Goal: Connect with others: Connect with other users

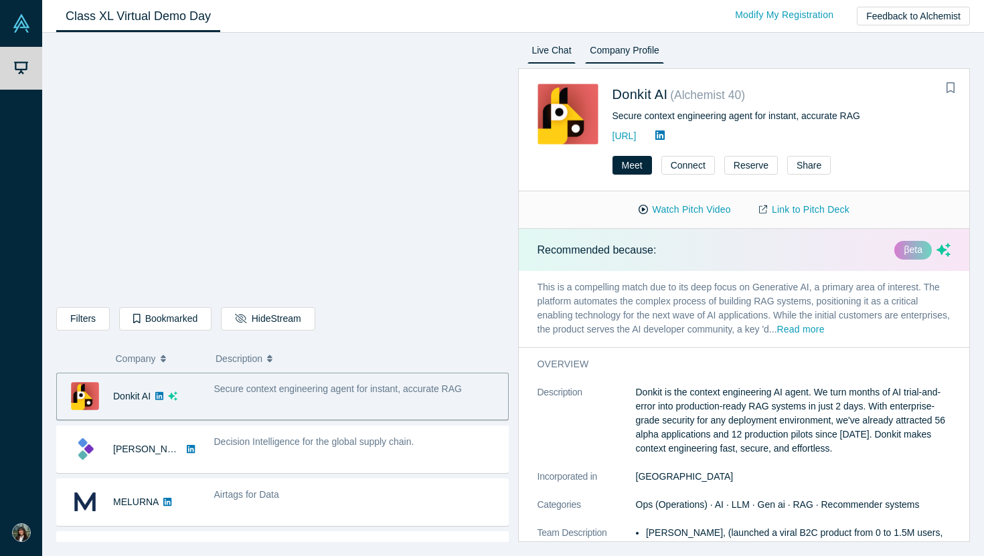
click at [557, 50] on link "Live Chat" at bounding box center [551, 52] width 49 height 21
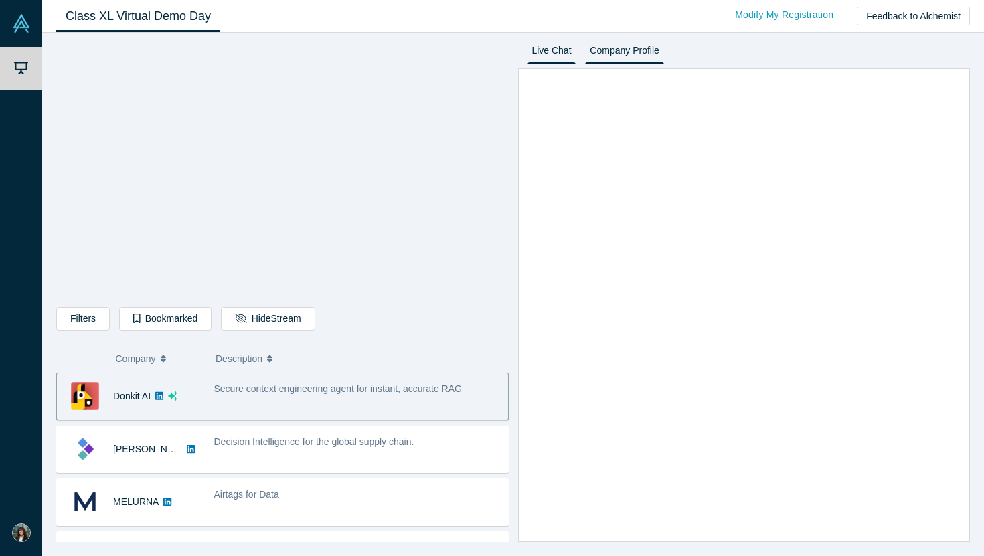
click at [619, 63] on link "Company Profile" at bounding box center [624, 52] width 78 height 21
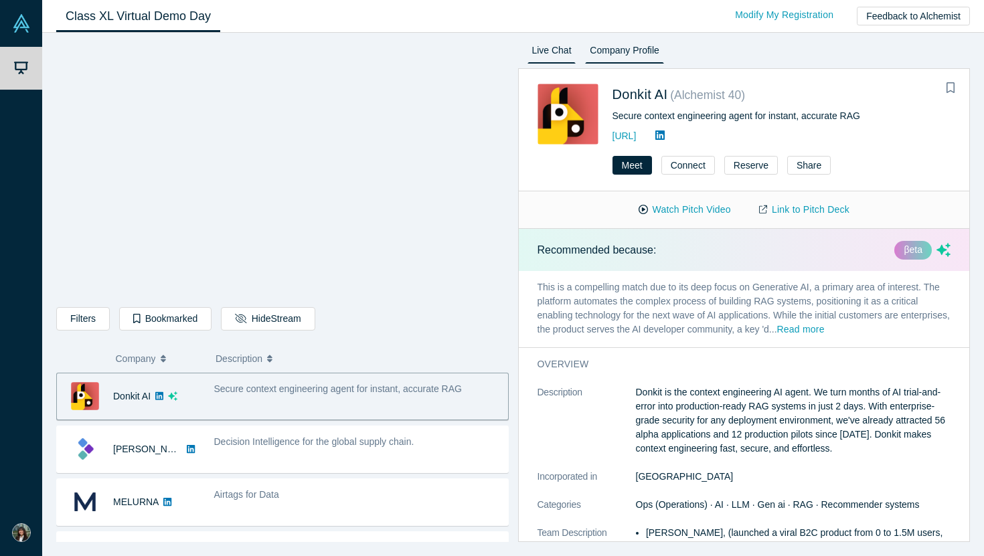
click at [545, 54] on link "Live Chat" at bounding box center [551, 52] width 49 height 21
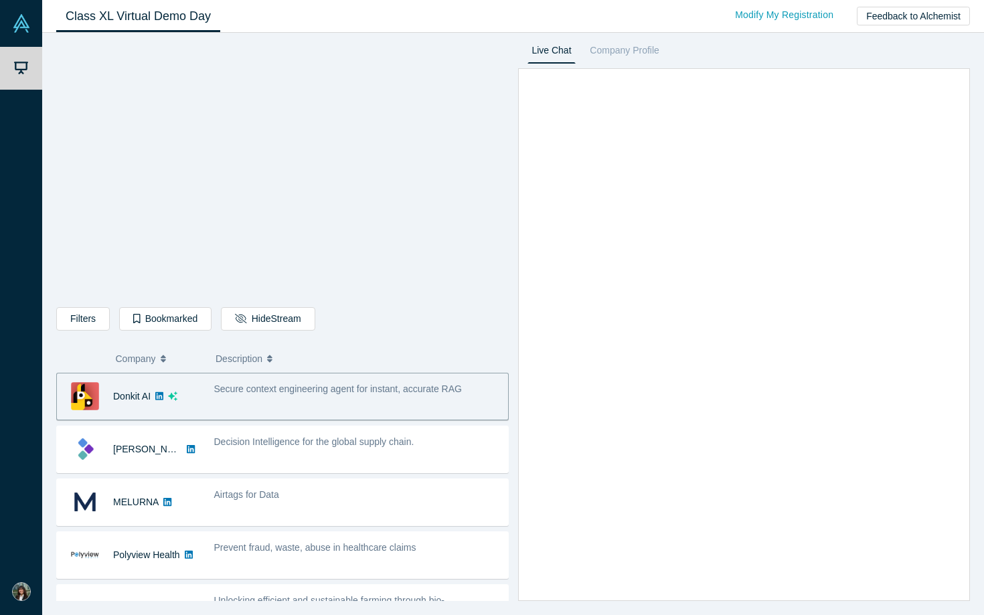
click at [940, 555] on iframe at bounding box center [492, 307] width 984 height 615
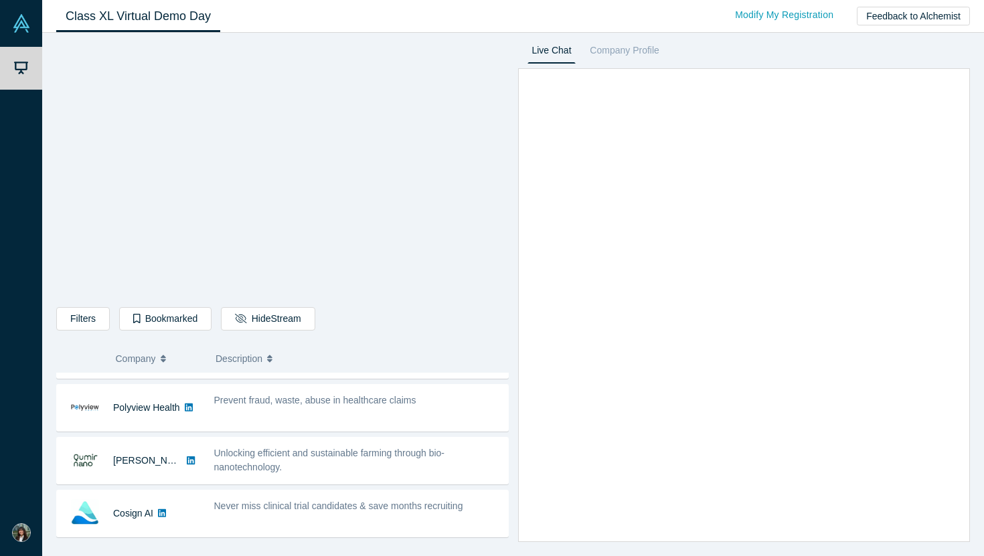
scroll to position [169, 0]
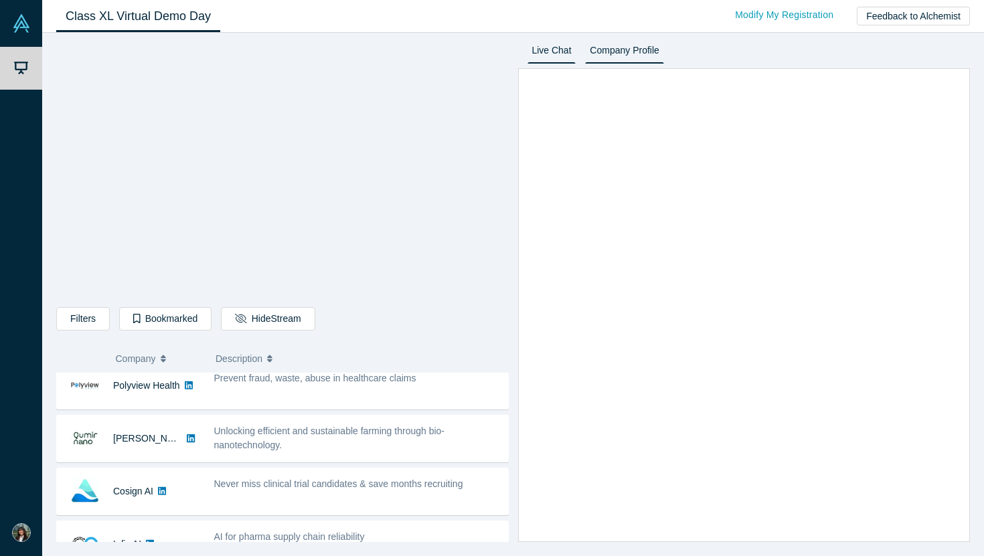
click at [634, 50] on link "Company Profile" at bounding box center [624, 52] width 78 height 21
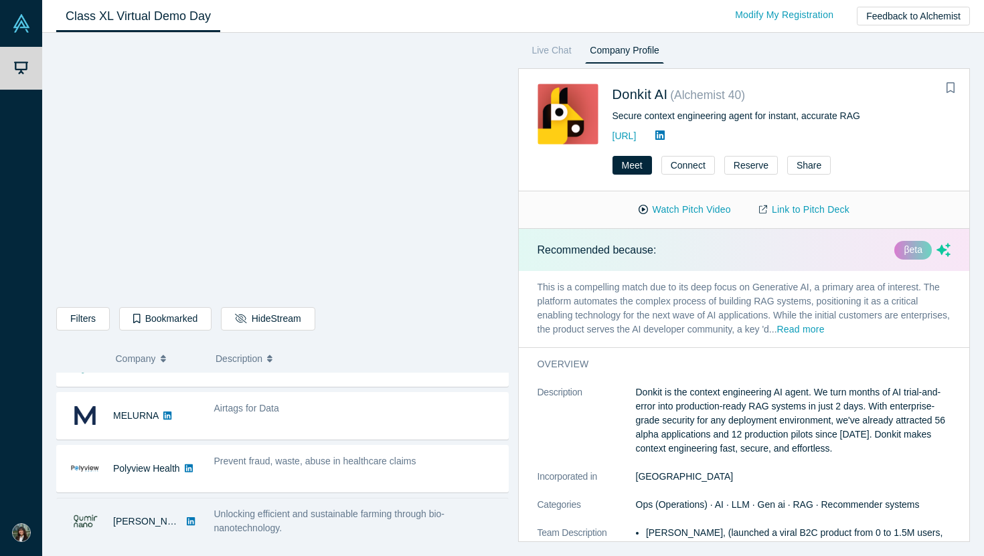
scroll to position [0, 0]
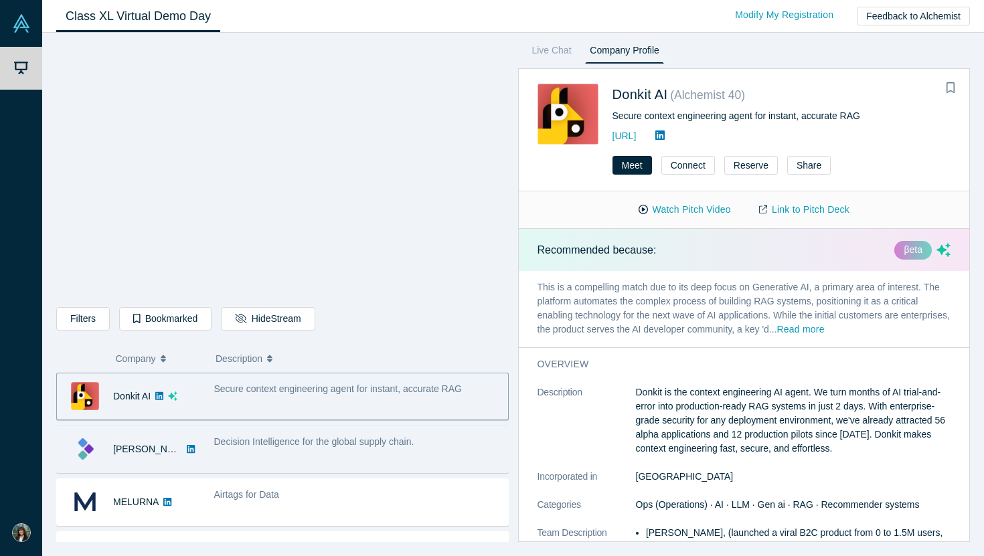
click at [335, 444] on span "Decision Intelligence for the global supply chain." at bounding box center [314, 441] width 200 height 11
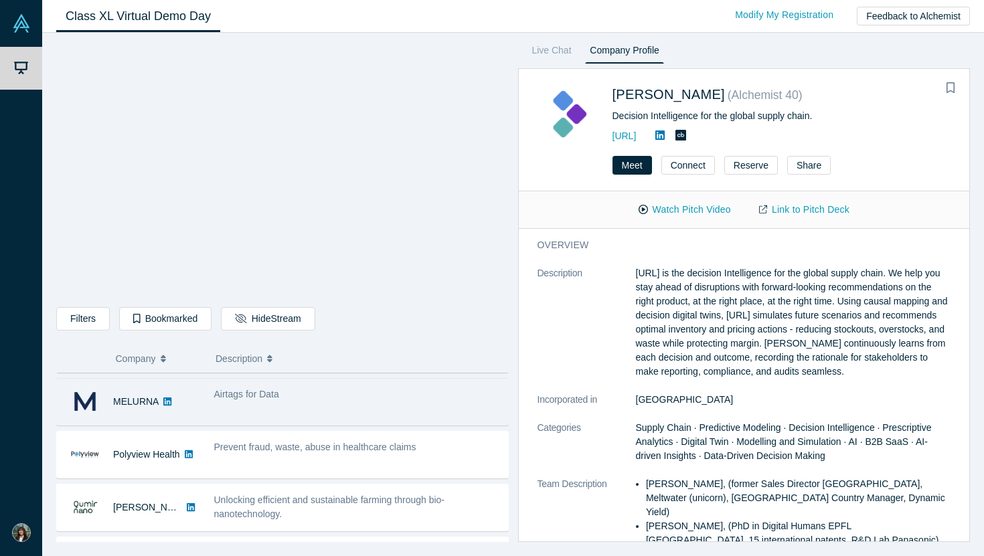
scroll to position [102, 0]
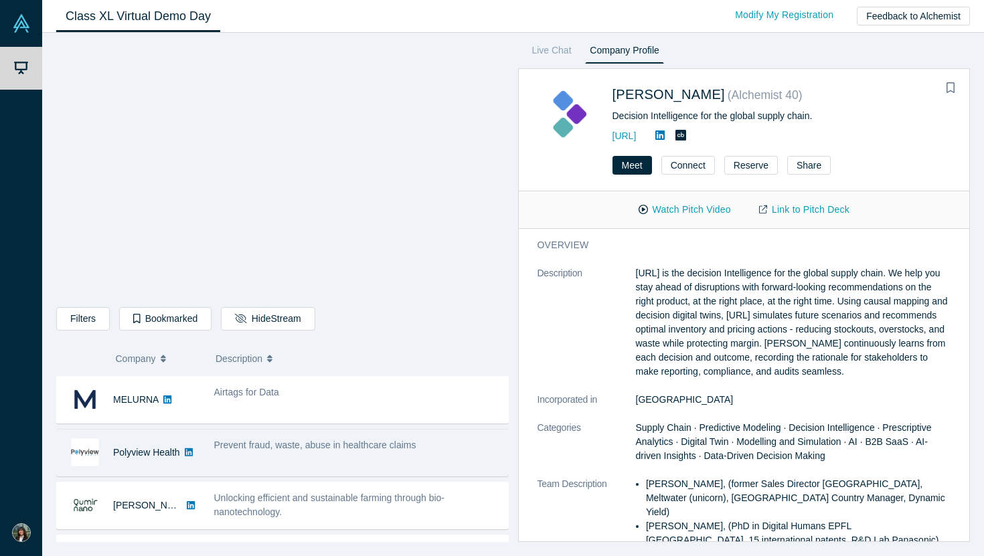
click at [361, 457] on div "Prevent fraud, waste, abuse in healthcare claims" at bounding box center [357, 453] width 301 height 42
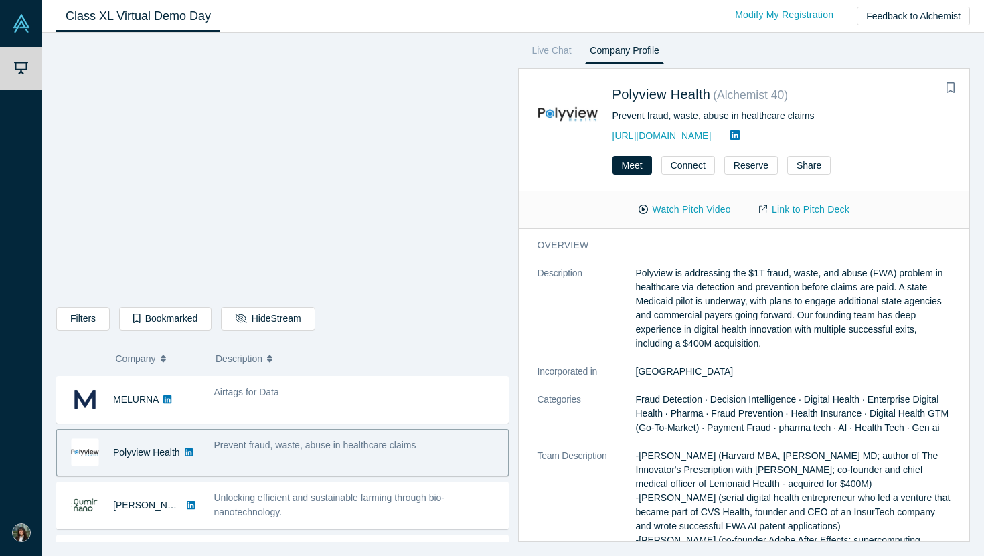
click at [361, 458] on div "Prevent fraud, waste, abuse in healthcare claims" at bounding box center [357, 453] width 301 height 42
click at [674, 215] on button "Watch Pitch Video" at bounding box center [684, 209] width 120 height 23
click at [299, 312] on button "Go Back to Stream" at bounding box center [281, 318] width 121 height 23
click at [284, 324] on button "Hide Stream" at bounding box center [268, 318] width 94 height 23
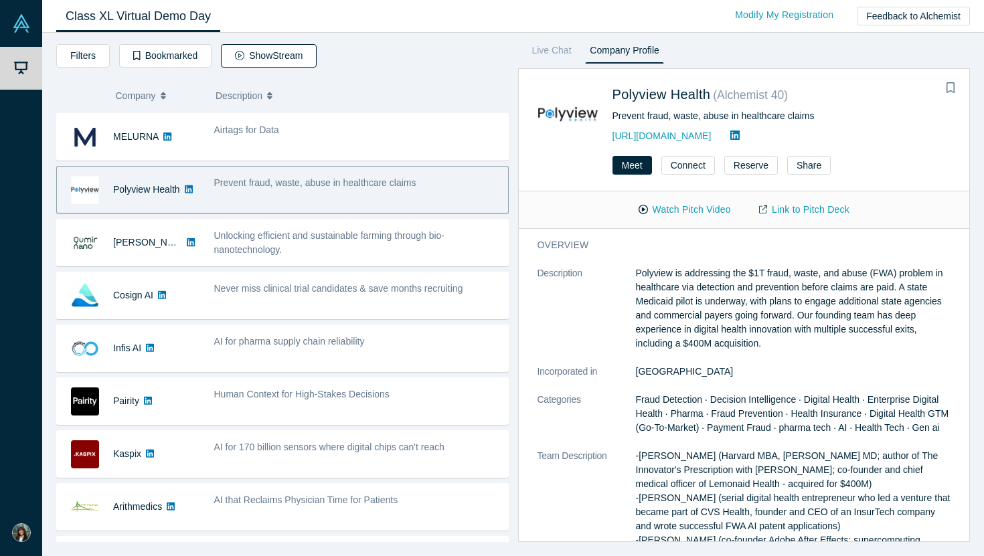
click at [282, 62] on button "Show Stream" at bounding box center [269, 55] width 96 height 23
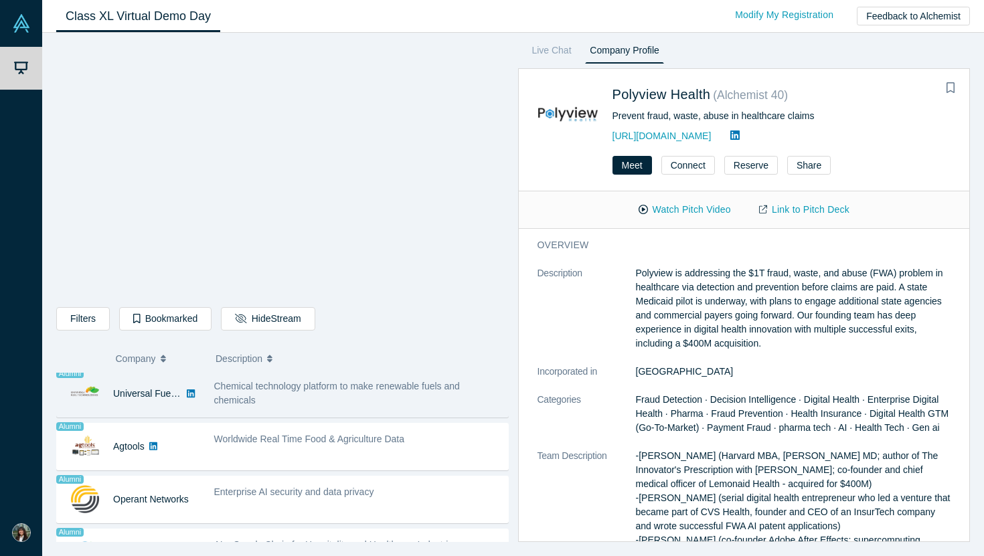
scroll to position [796, 0]
click at [312, 444] on span "Worldwide Real Time Food & Agriculture Data" at bounding box center [309, 438] width 191 height 11
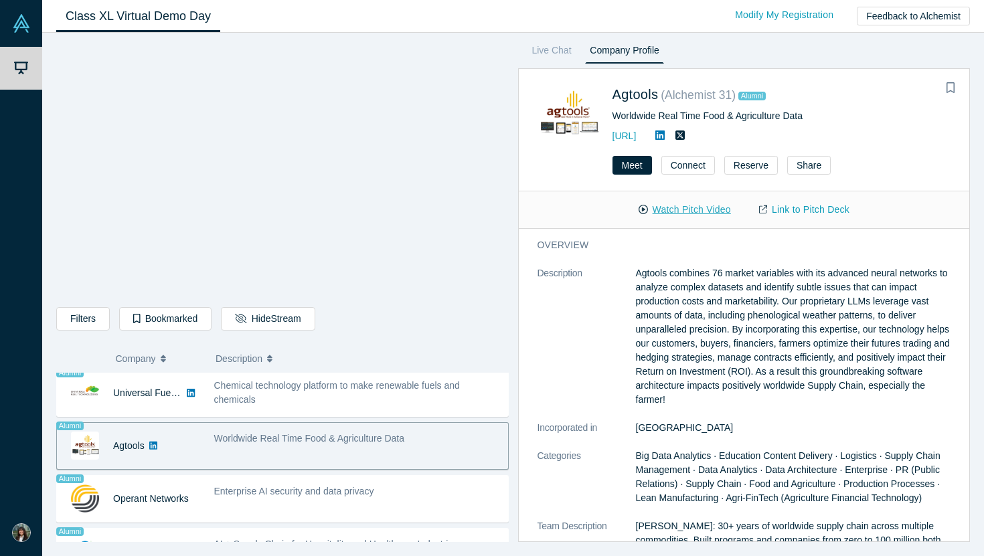
click at [707, 217] on button "Watch Pitch Video" at bounding box center [684, 209] width 120 height 23
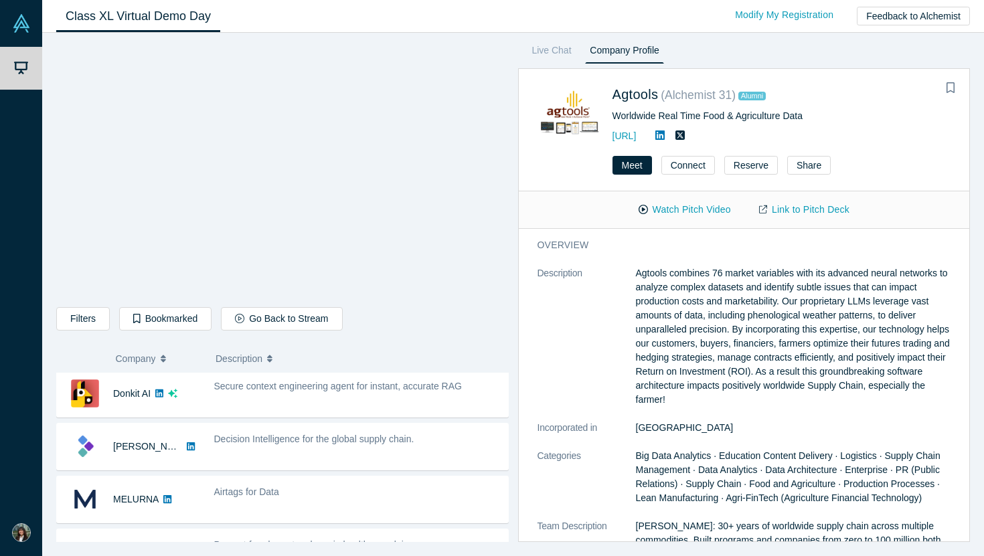
scroll to position [0, 0]
click at [291, 325] on button "Go Back to Stream" at bounding box center [281, 318] width 121 height 23
click at [543, 62] on link "Live Chat" at bounding box center [551, 52] width 49 height 21
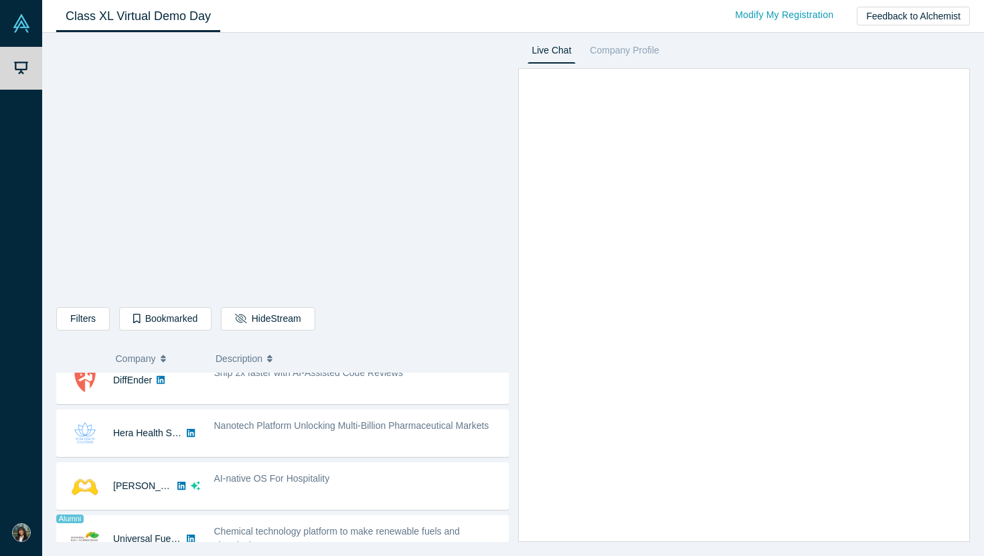
scroll to position [652, 0]
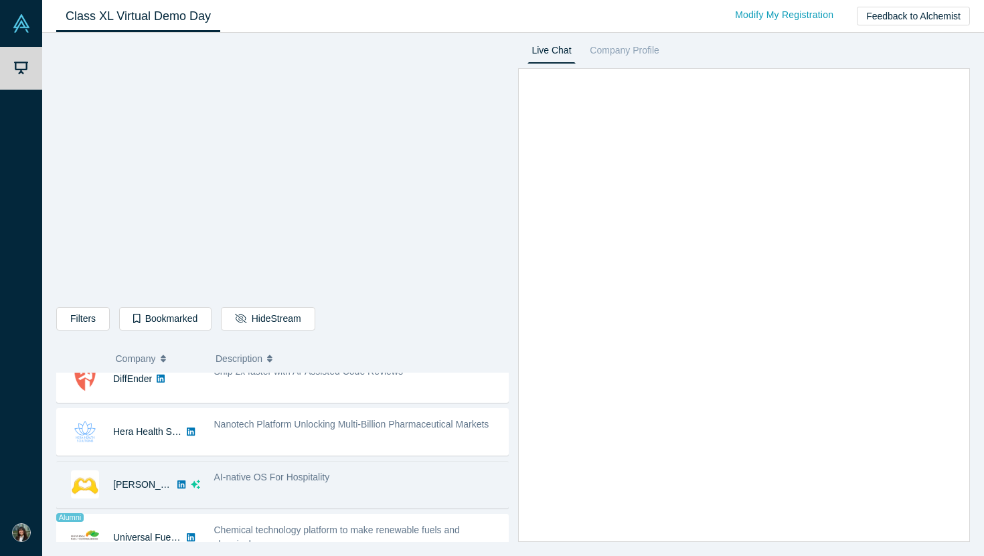
click at [240, 487] on div "AI-native OS For Hospitality" at bounding box center [357, 485] width 301 height 42
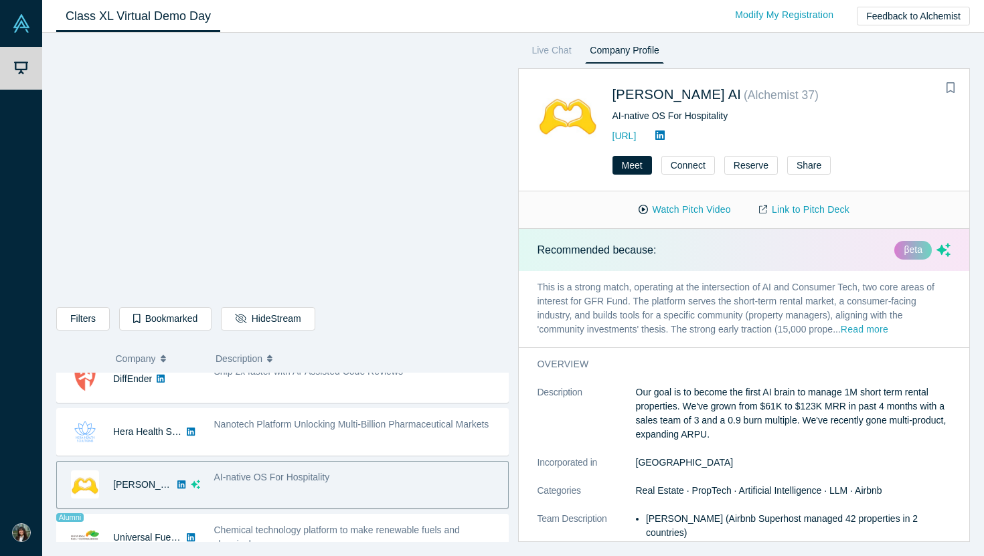
click at [881, 331] on button "Read more" at bounding box center [864, 329] width 48 height 15
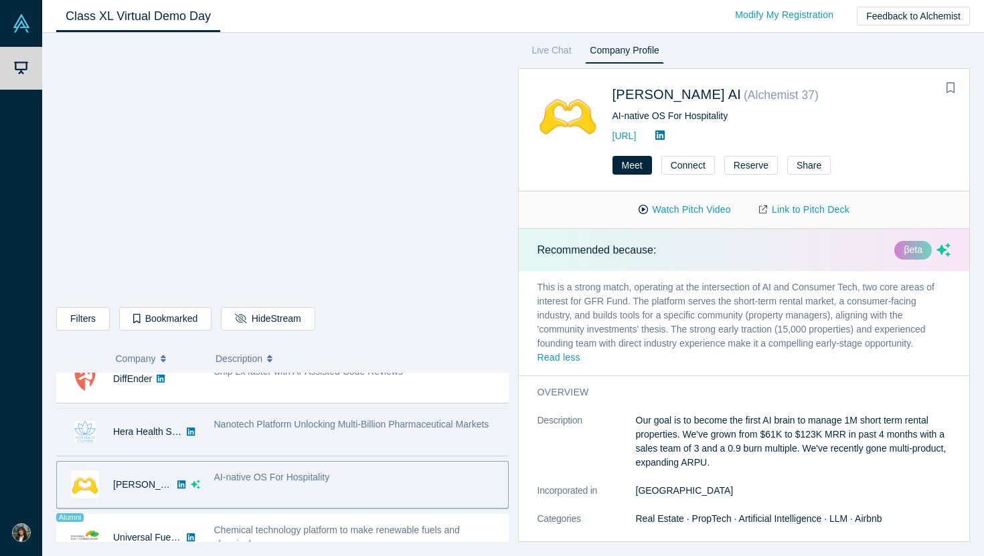
click at [411, 433] on div "Nanotech Platform Unlocking Multi-Billion Pharmaceutical Markets" at bounding box center [357, 432] width 301 height 42
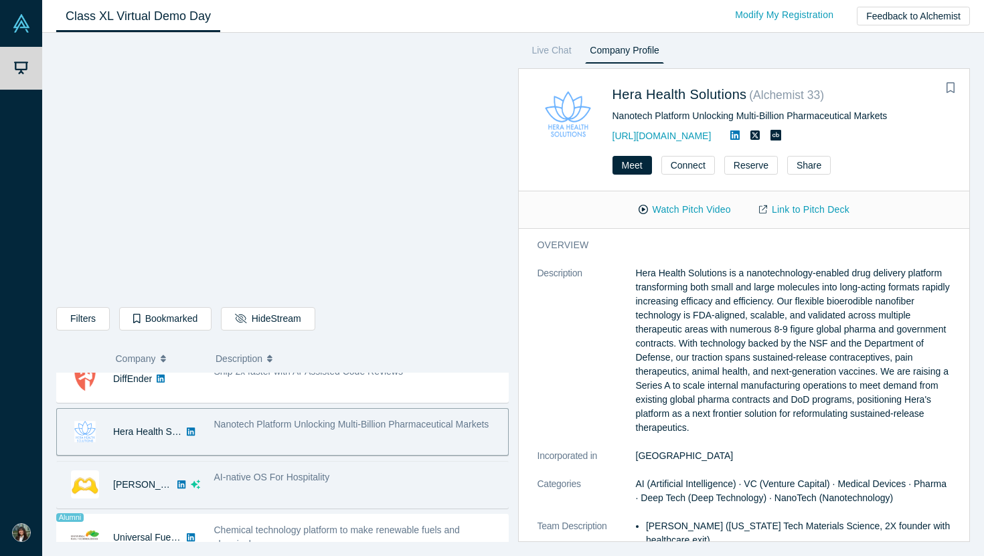
click at [428, 497] on div "AI-native OS For Hospitality" at bounding box center [357, 485] width 301 height 42
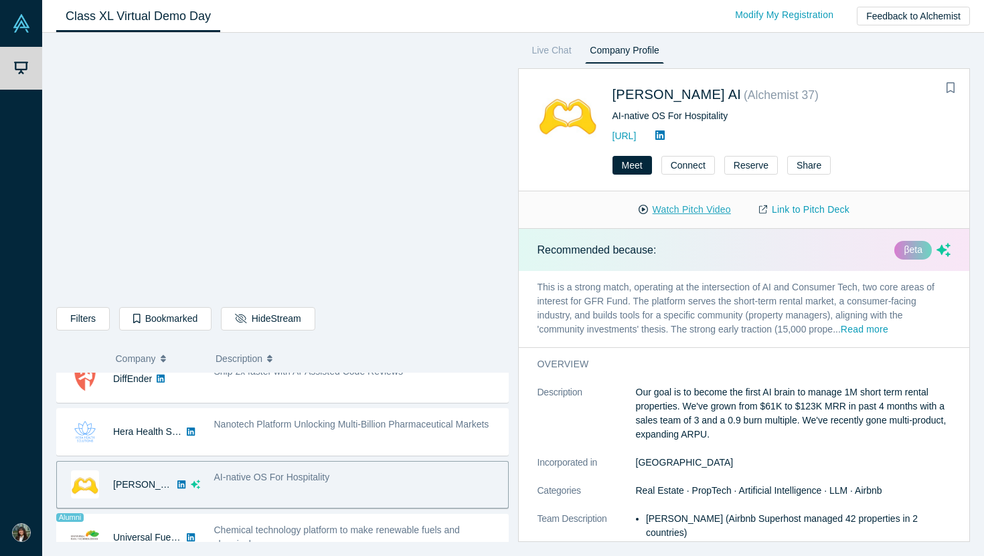
click at [670, 203] on button "Watch Pitch Video" at bounding box center [684, 209] width 120 height 23
click at [244, 309] on button "Go Back to Stream" at bounding box center [281, 318] width 121 height 23
click at [268, 485] on div "AI-native OS For Hospitality" at bounding box center [357, 485] width 301 height 42
click at [682, 171] on button "Connect" at bounding box center [688, 165] width 54 height 19
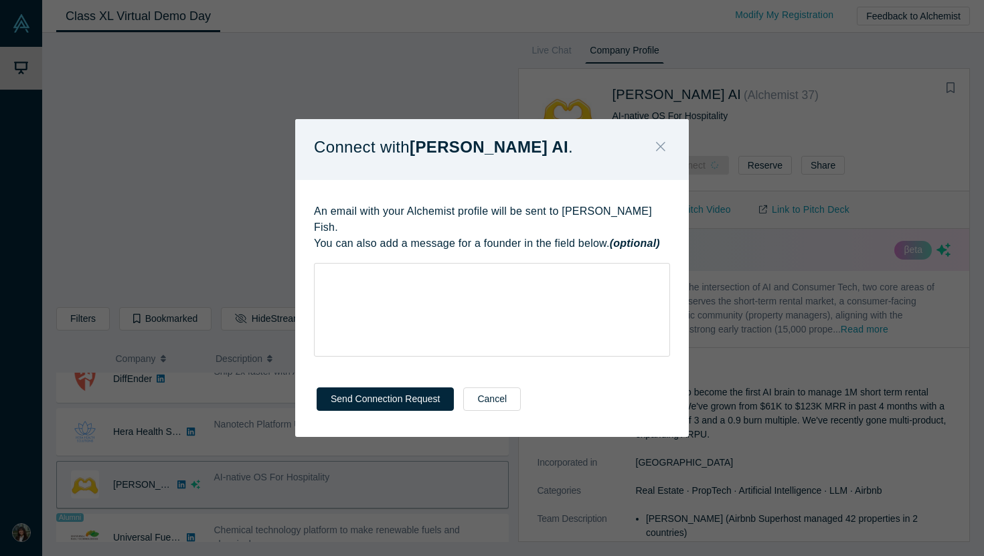
click at [653, 162] on button "Close" at bounding box center [660, 147] width 28 height 29
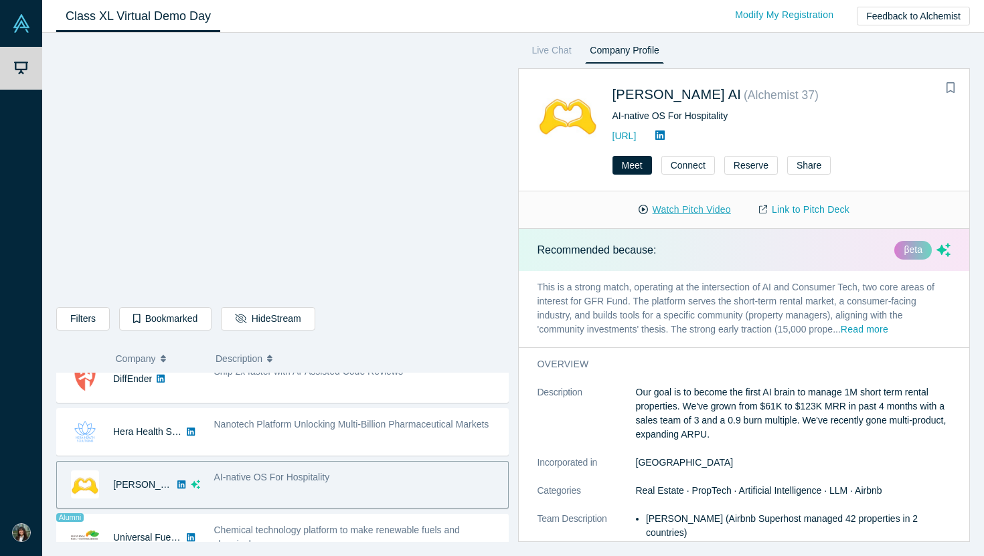
click at [656, 205] on button "Watch Pitch Video" at bounding box center [684, 209] width 120 height 23
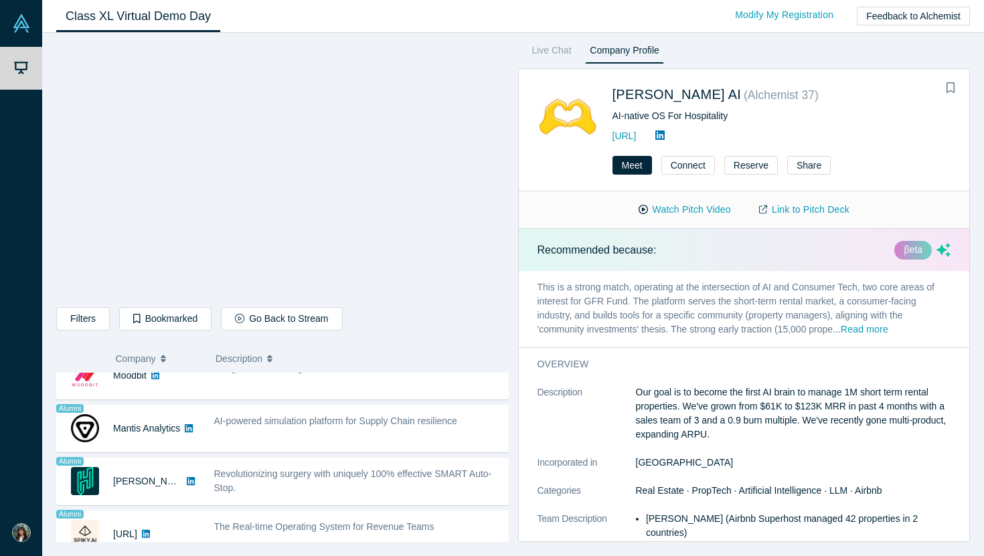
scroll to position [1099, 0]
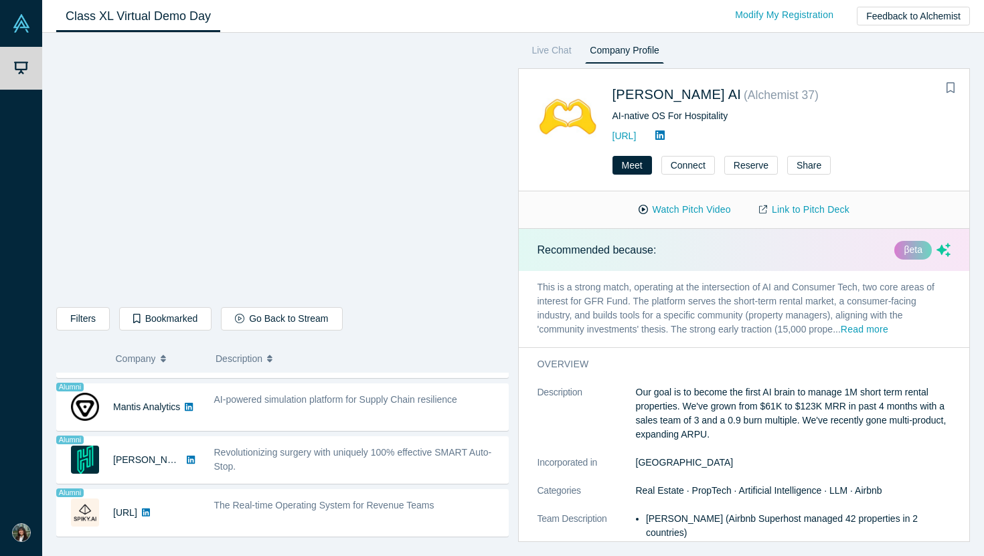
click at [910, 248] on div "βeta" at bounding box center [912, 250] width 37 height 19
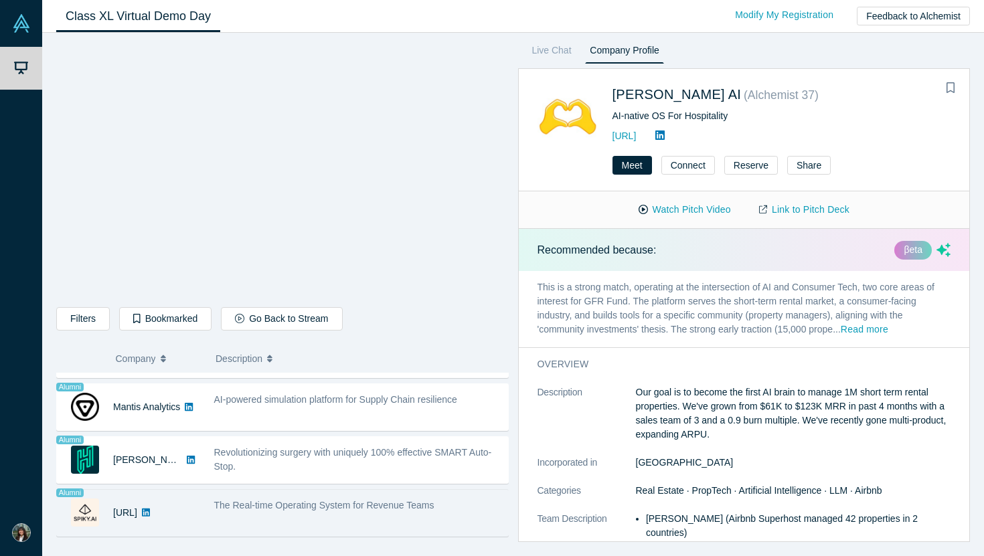
click at [174, 494] on div "[URL]" at bounding box center [128, 513] width 143 height 46
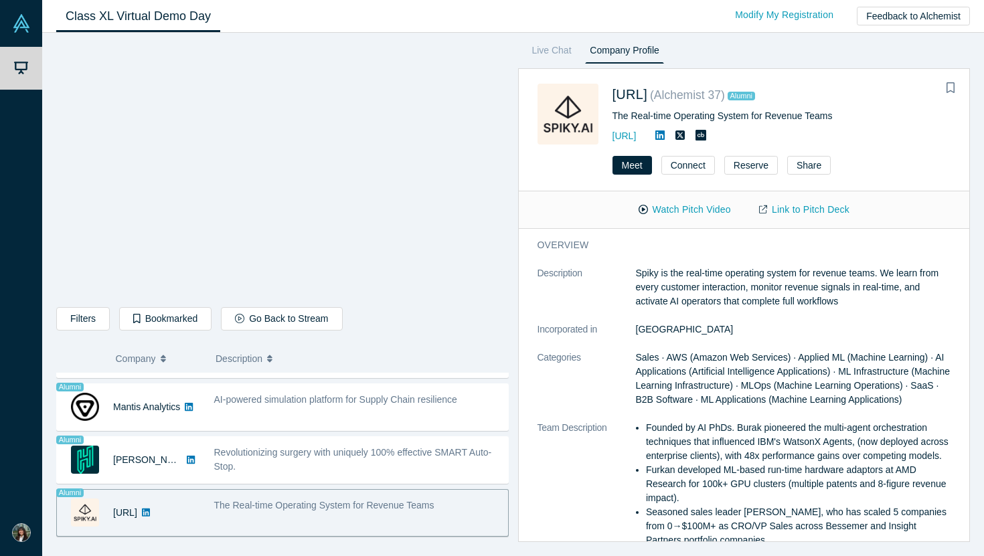
click at [227, 463] on span "Revolutionizing surgery with uniquely 100% effective SMART Auto-Stop." at bounding box center [353, 459] width 278 height 25
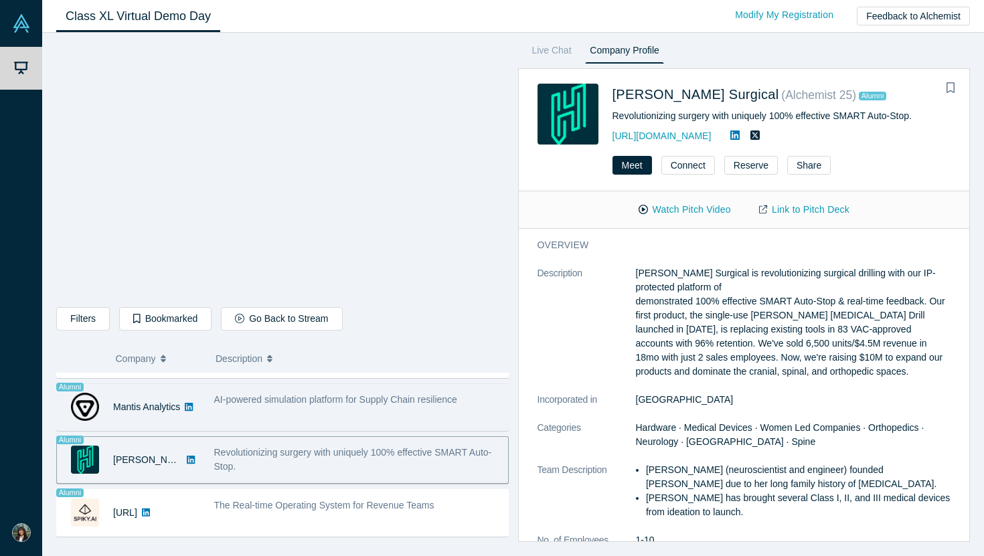
click at [231, 422] on div "AI-powered simulation platform for Supply Chain resilience" at bounding box center [357, 407] width 301 height 42
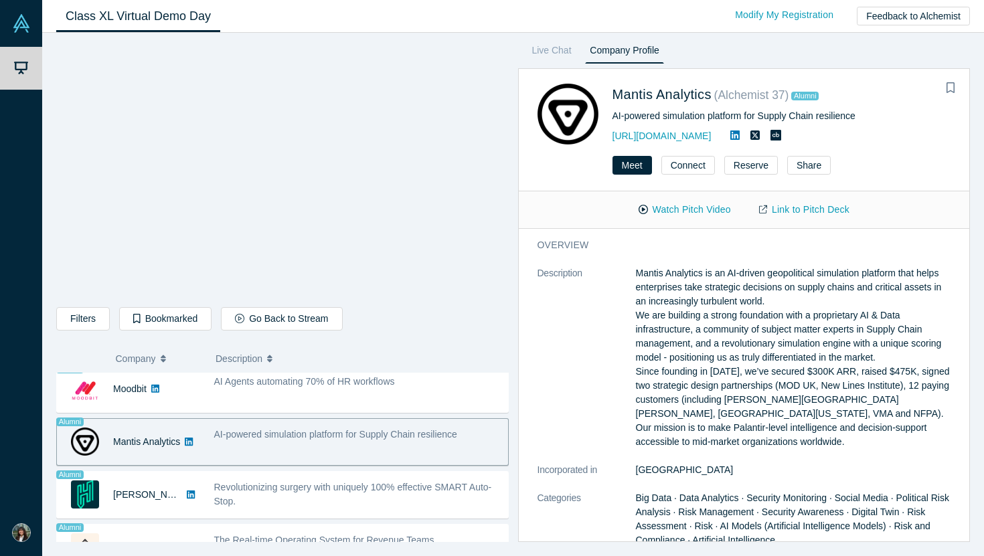
scroll to position [1049, 0]
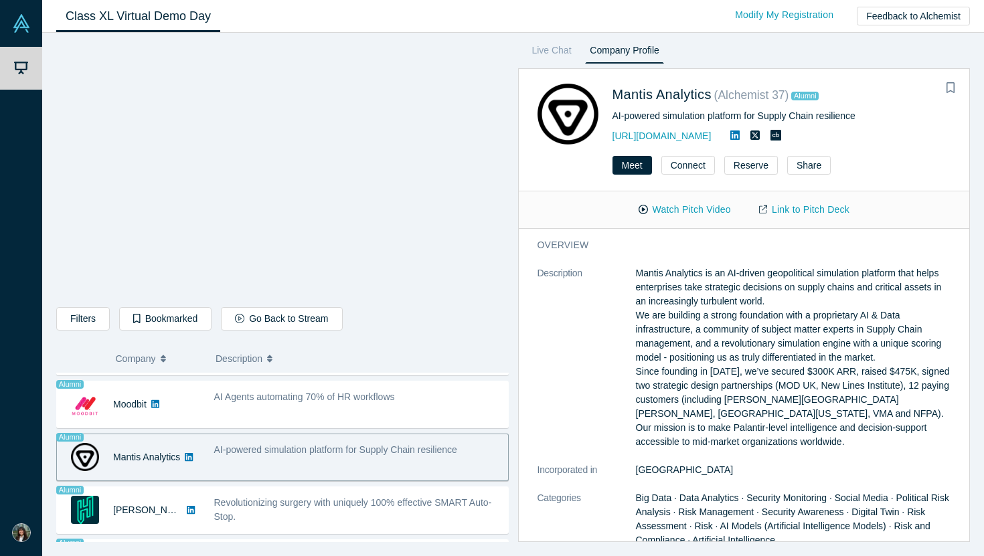
click at [231, 422] on div "AI Agents automating 70% of HR workflows" at bounding box center [357, 404] width 301 height 42
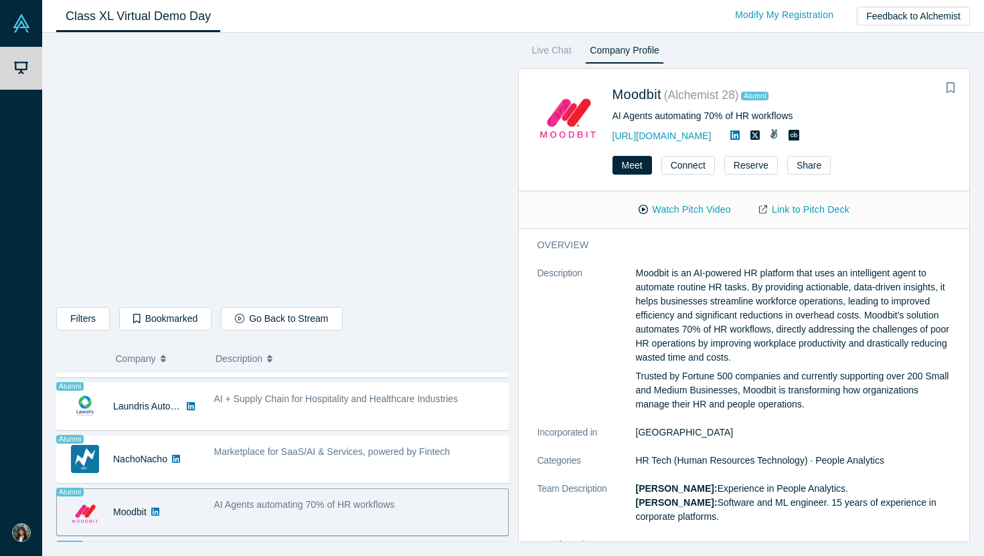
scroll to position [934, 0]
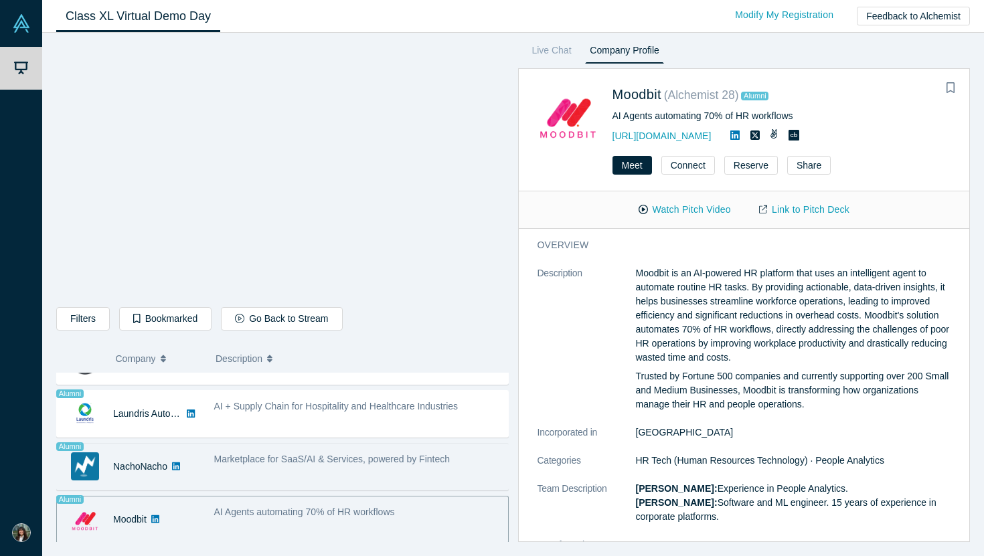
click at [229, 456] on span "Marketplace for SaaS/AI & Services, powered by Fintech" at bounding box center [332, 459] width 236 height 11
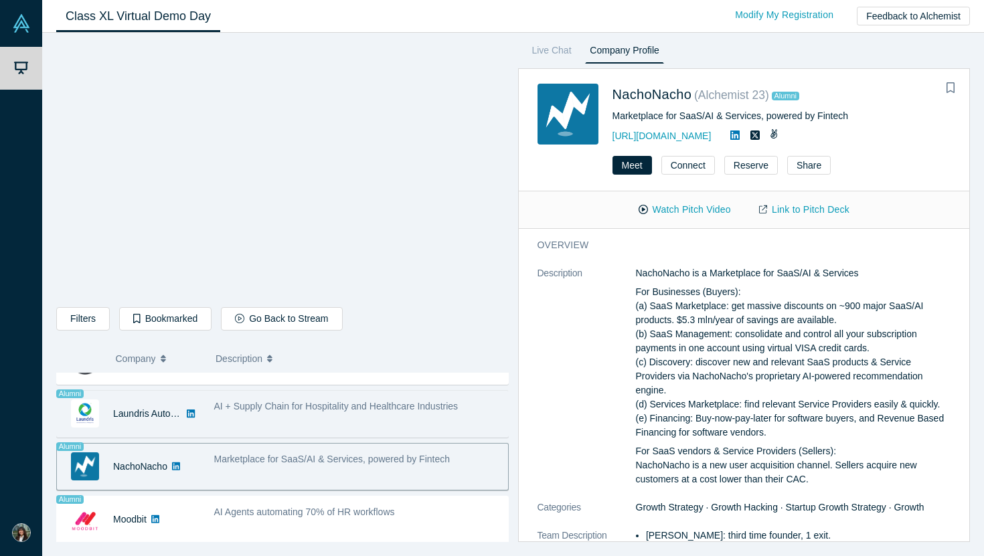
click at [235, 411] on span "AI + Supply Chain for Hospitality and Healthcare Industries" at bounding box center [336, 406] width 244 height 11
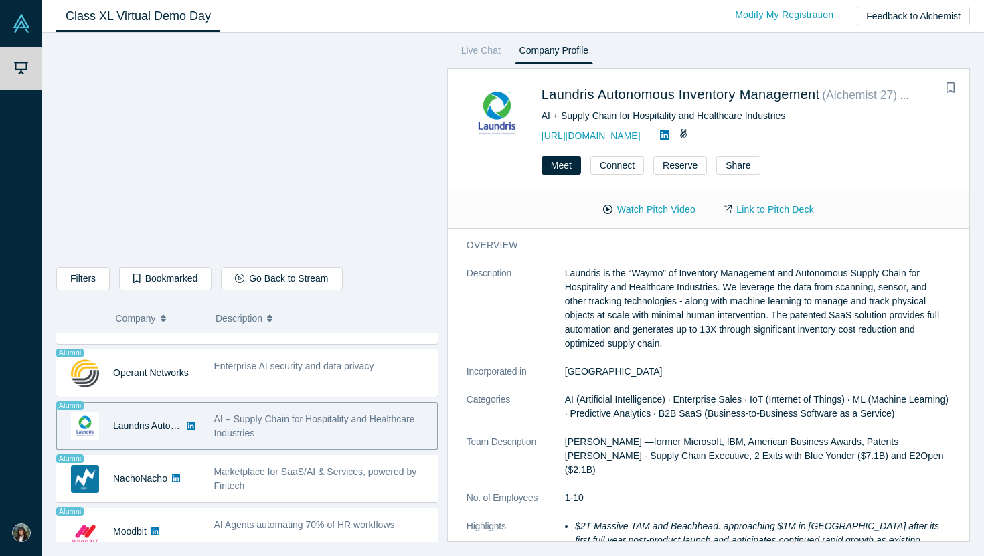
scroll to position [860, 0]
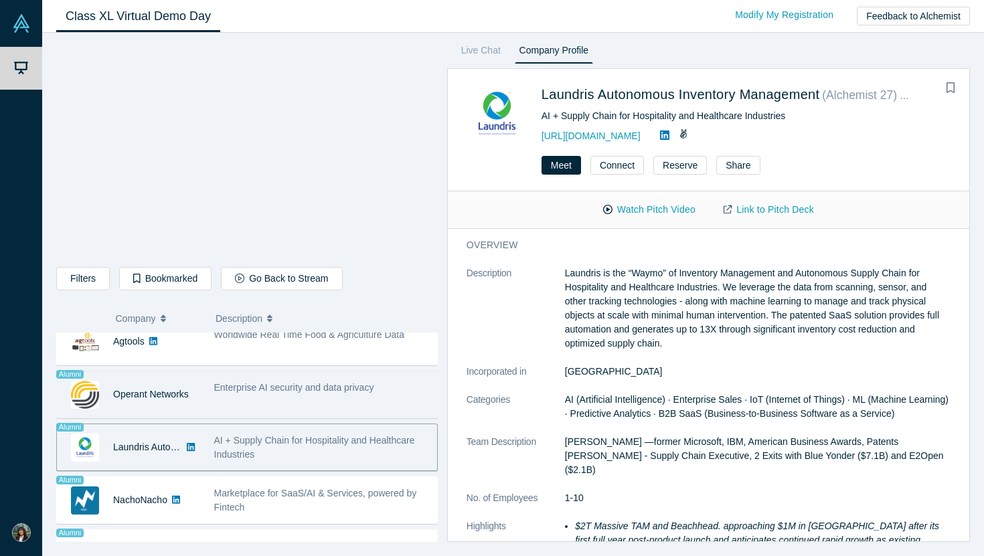
click at [231, 401] on div "Enterprise AI security and data privacy" at bounding box center [322, 394] width 230 height 42
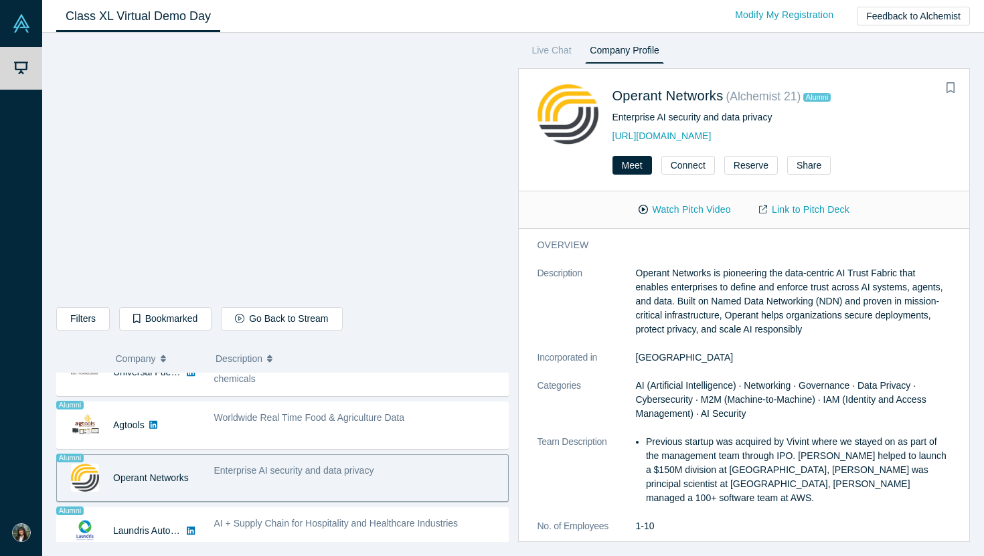
scroll to position [816, 0]
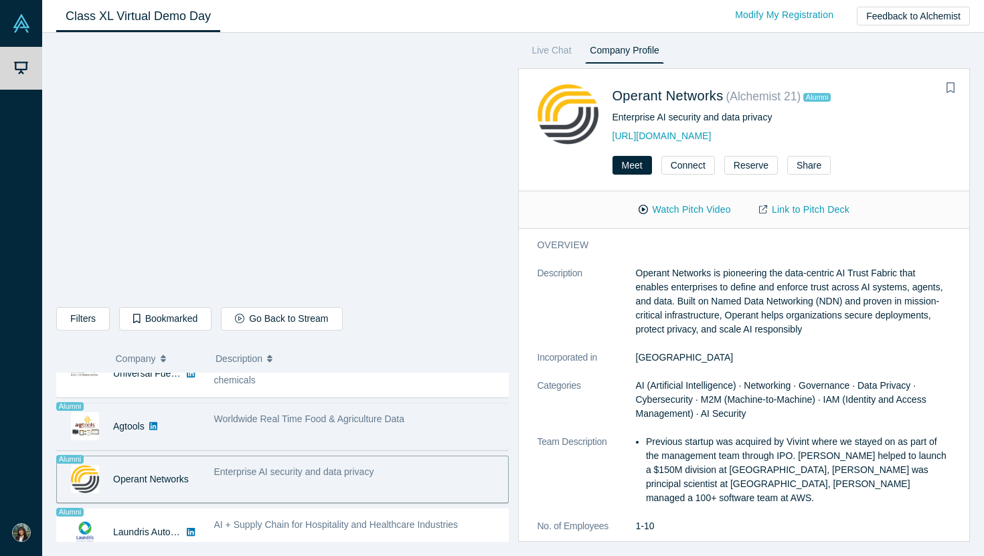
click at [224, 434] on div "Worldwide Real Time Food & Agriculture Data" at bounding box center [357, 426] width 301 height 42
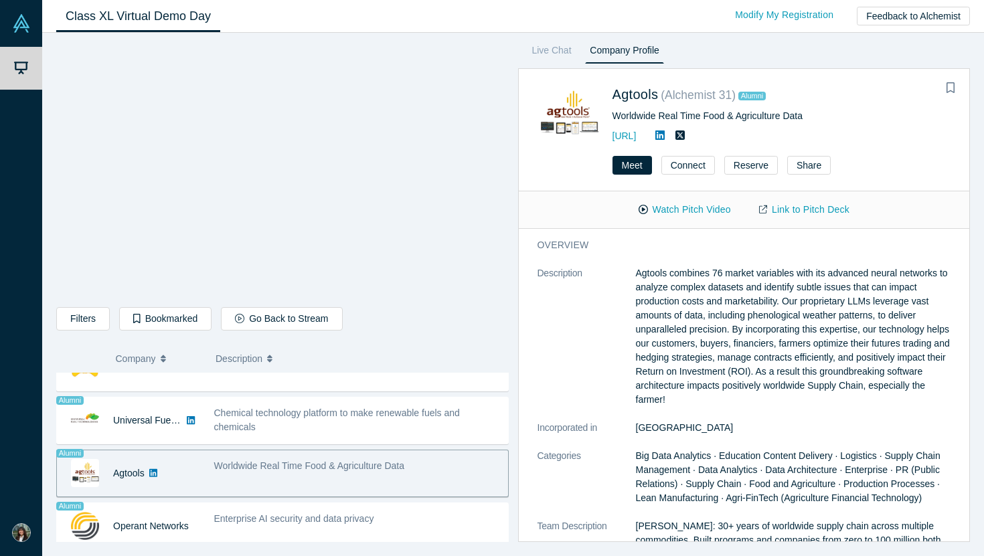
scroll to position [765, 0]
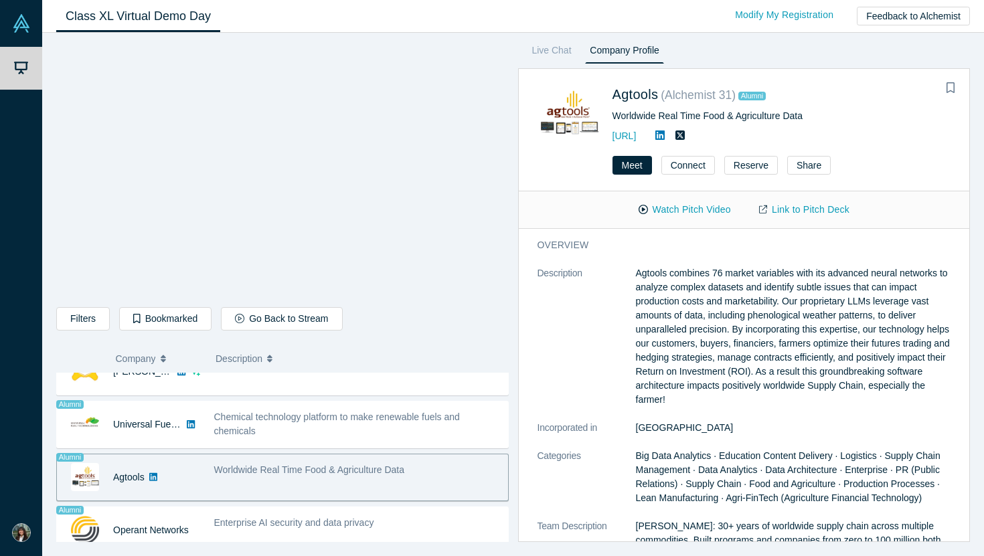
click at [224, 434] on span "Chemical technology platform to make renewable fuels and chemicals" at bounding box center [337, 423] width 246 height 25
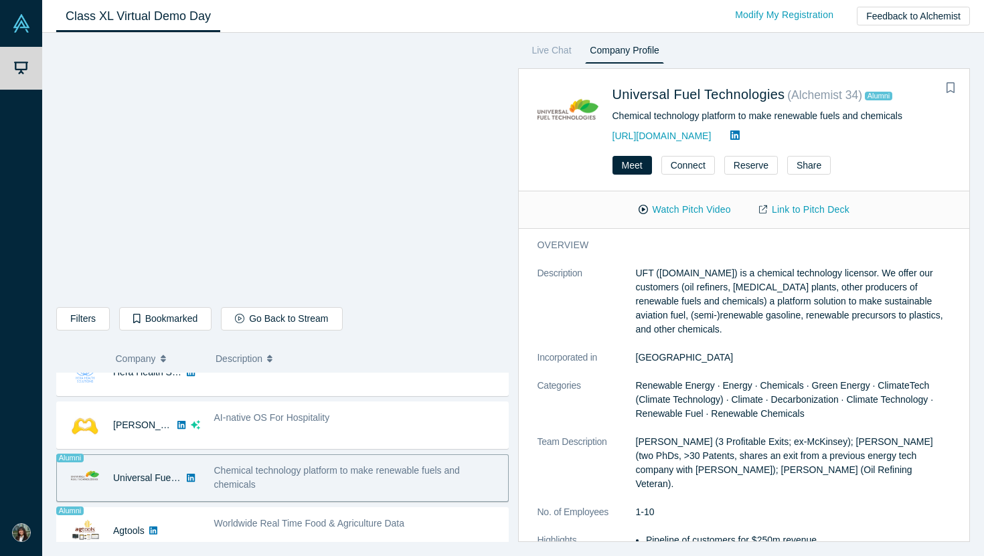
scroll to position [706, 0]
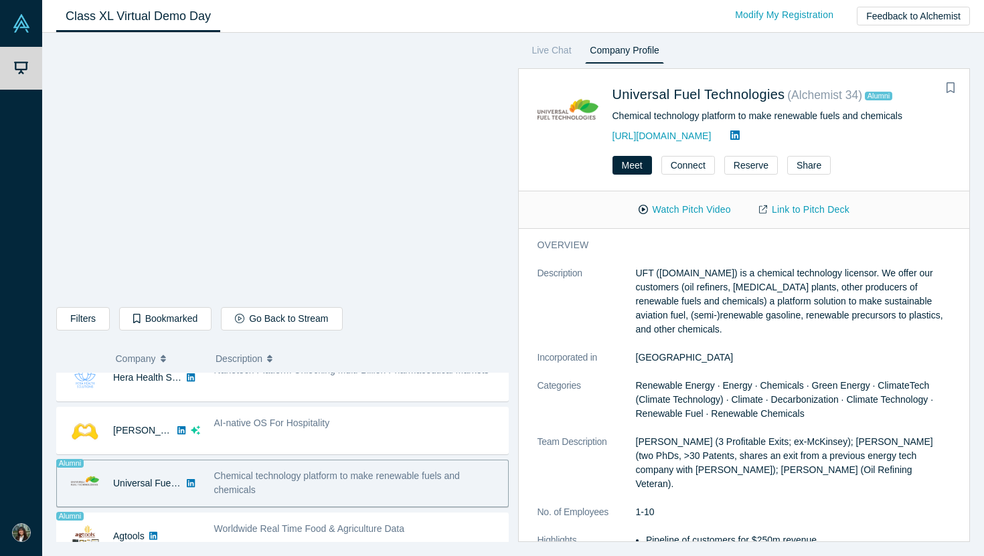
click at [211, 420] on div "AI-native OS For Hospitality" at bounding box center [357, 430] width 301 height 42
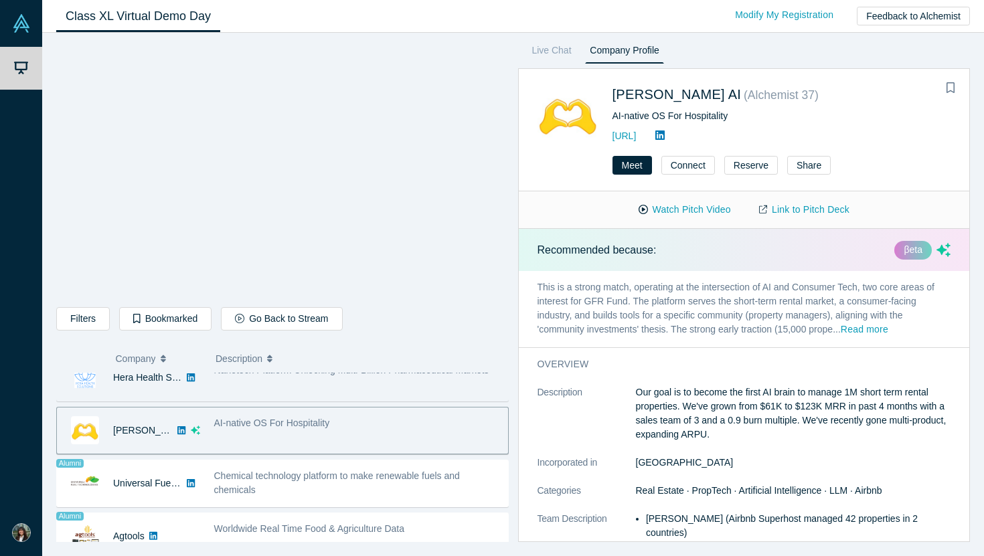
click at [208, 393] on div "Nanotech Platform Unlocking Multi-Billion Pharmaceutical Markets" at bounding box center [357, 378] width 301 height 42
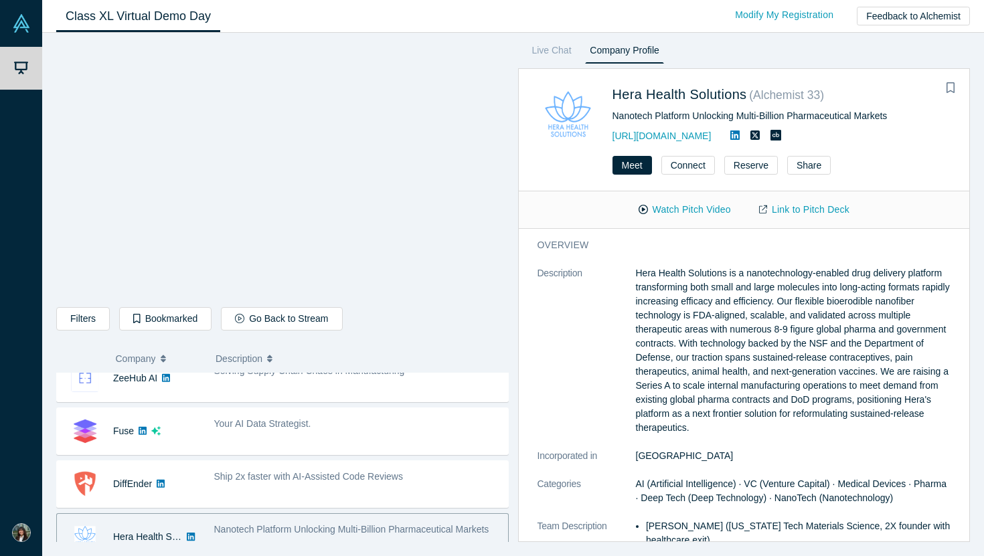
scroll to position [549, 0]
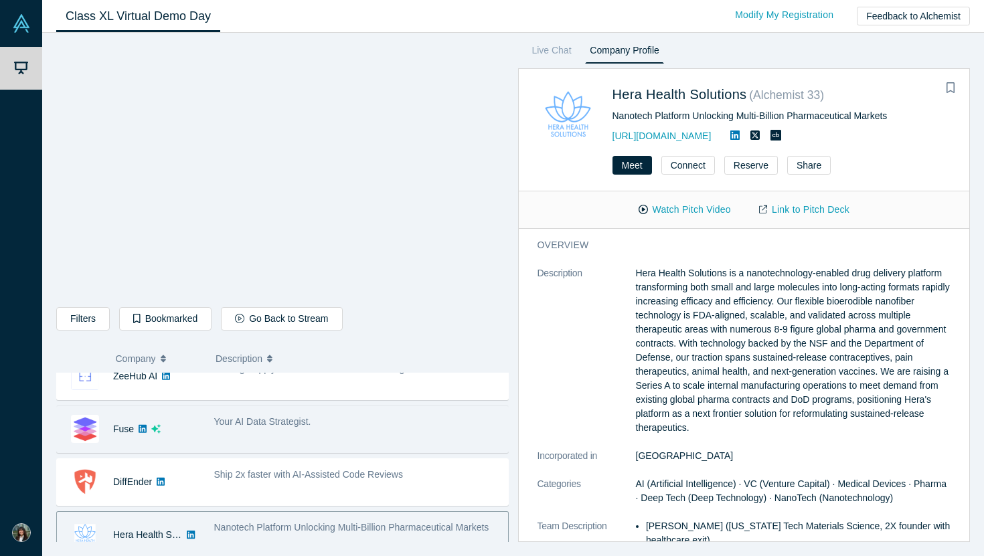
click at [214, 427] on span "Your AI Data Strategist." at bounding box center [262, 421] width 97 height 11
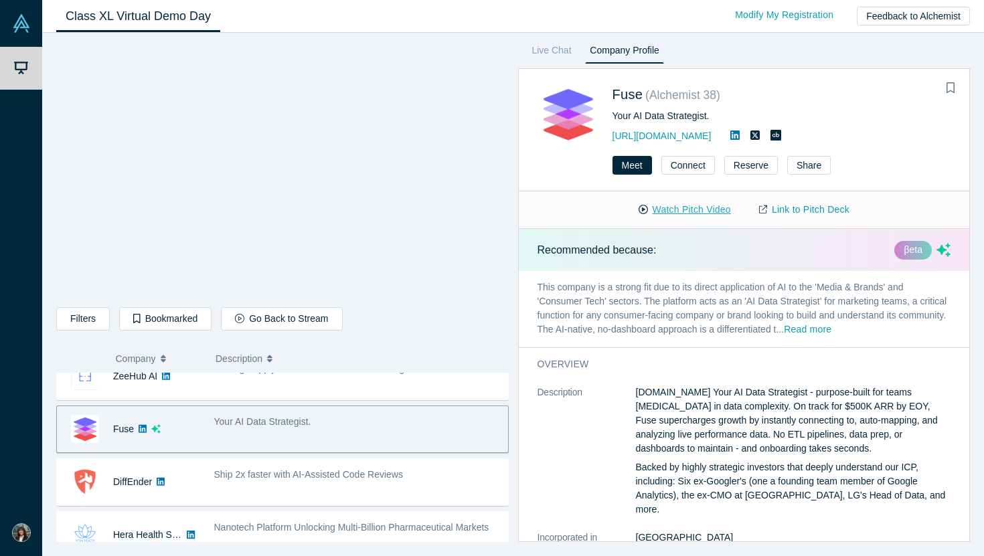
click at [672, 201] on button "Watch Pitch Video" at bounding box center [684, 209] width 120 height 23
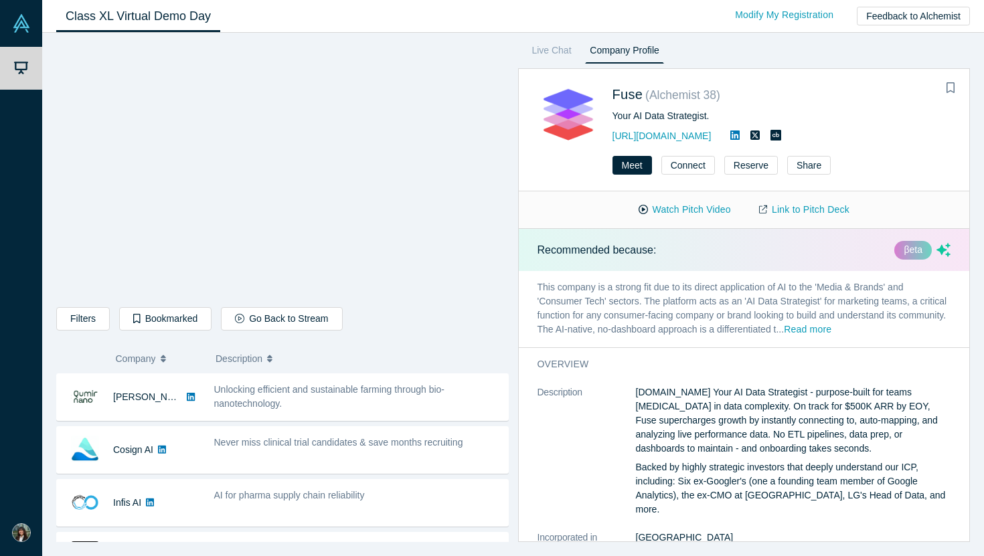
scroll to position [0, 0]
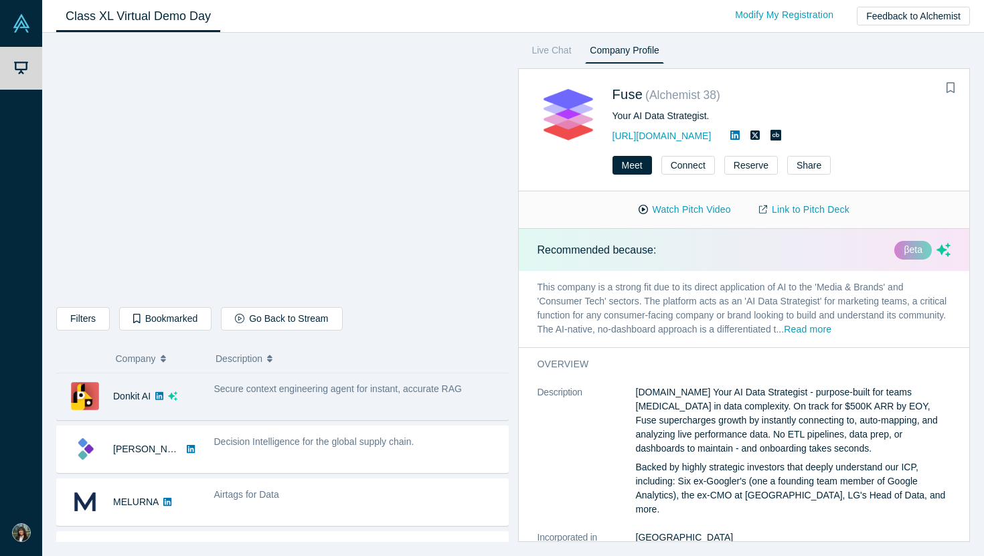
click at [367, 415] on div "Secure context engineering agent for instant, accurate RAG" at bounding box center [357, 396] width 301 height 42
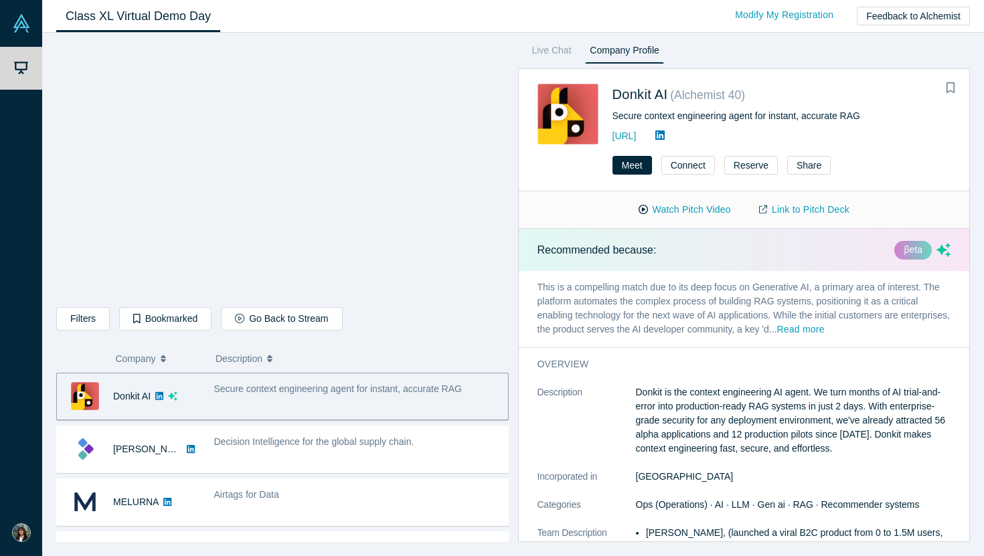
click at [367, 416] on div "Secure context engineering agent for instant, accurate RAG" at bounding box center [357, 396] width 301 height 42
click at [258, 313] on button "Go Back to Stream" at bounding box center [281, 318] width 121 height 23
click at [549, 78] on div "Donkit AI ( Alchemist 40 ) Secure context engineering agent for instant, accura…" at bounding box center [744, 107] width 451 height 75
click at [551, 56] on link "Live Chat" at bounding box center [551, 52] width 49 height 21
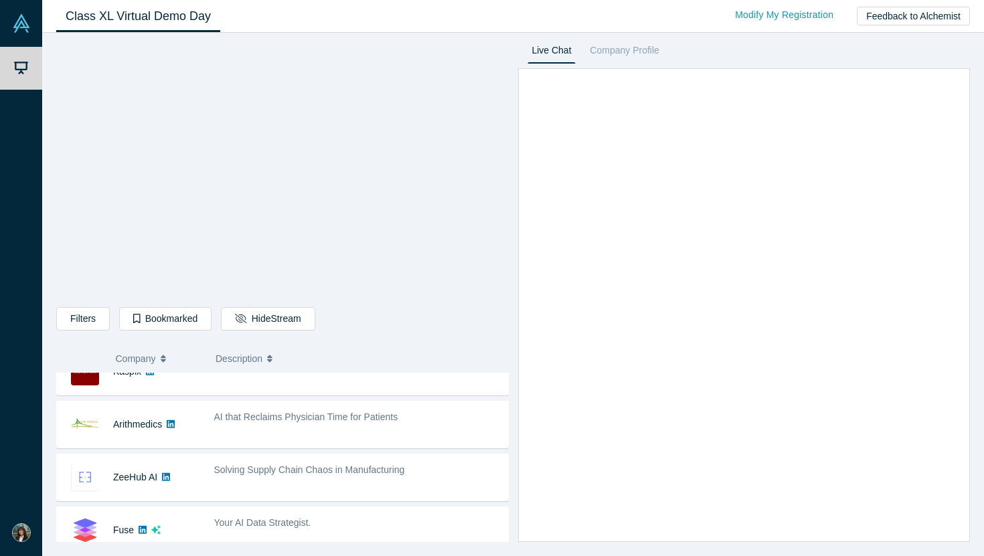
scroll to position [452, 0]
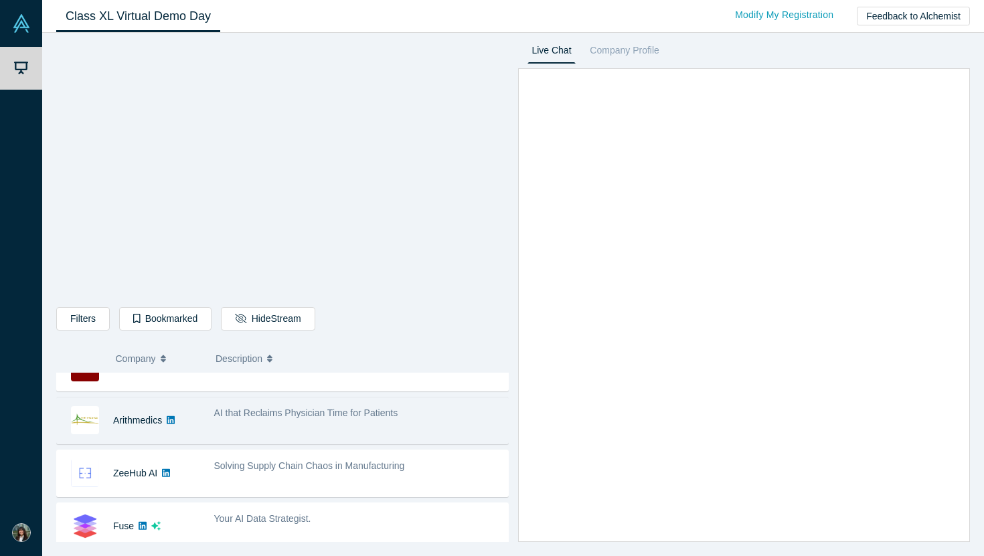
click at [363, 424] on div "AI that Reclaims Physician Time for Patients" at bounding box center [357, 420] width 301 height 42
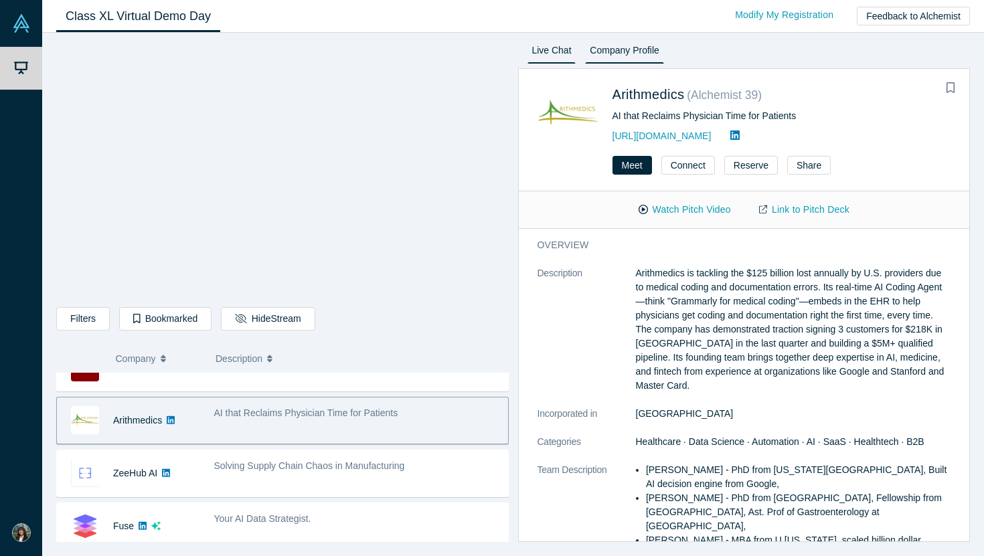
click at [554, 53] on link "Live Chat" at bounding box center [551, 52] width 49 height 21
